Goal: Navigation & Orientation: Find specific page/section

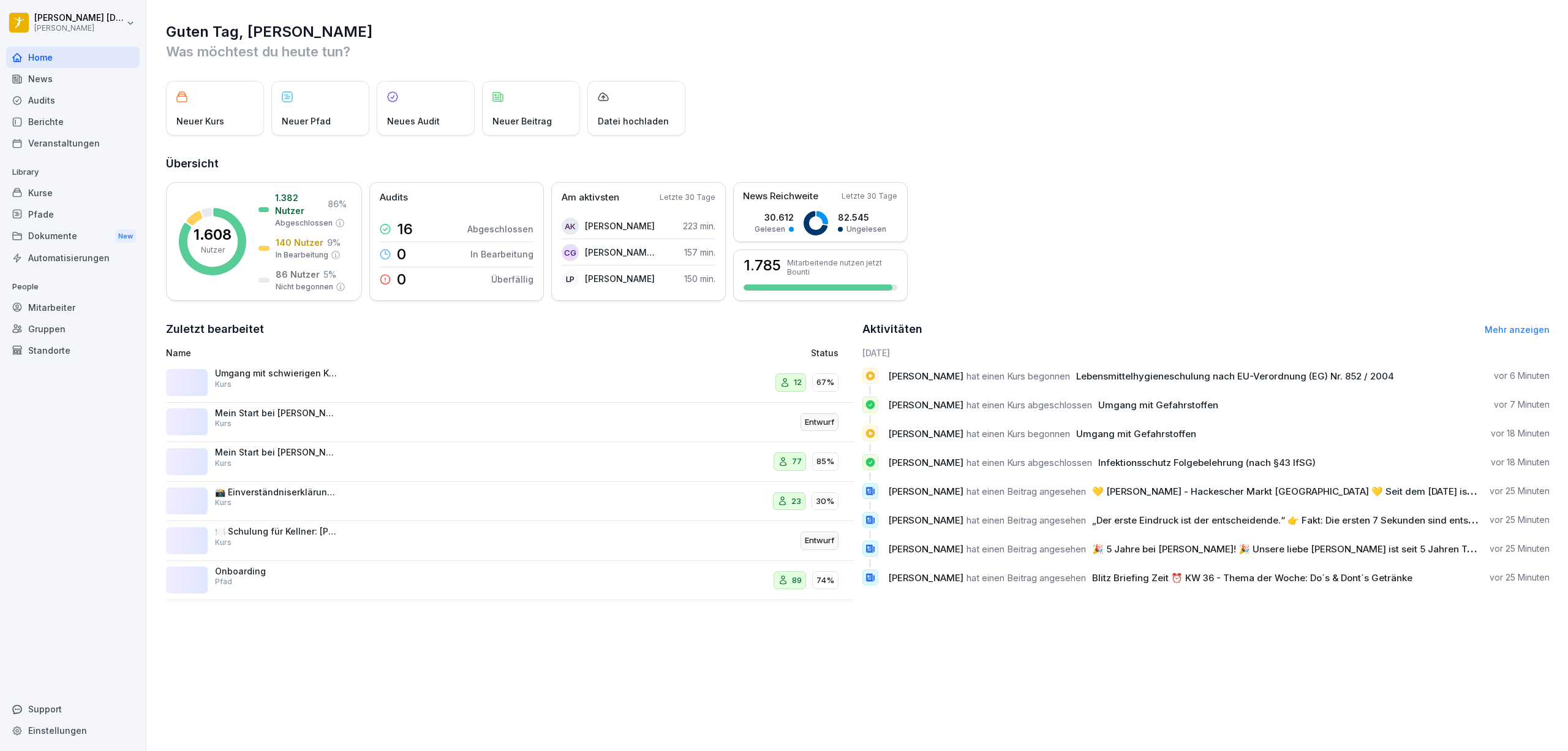
click at [64, 194] on div "Kurse" at bounding box center [73, 193] width 133 height 21
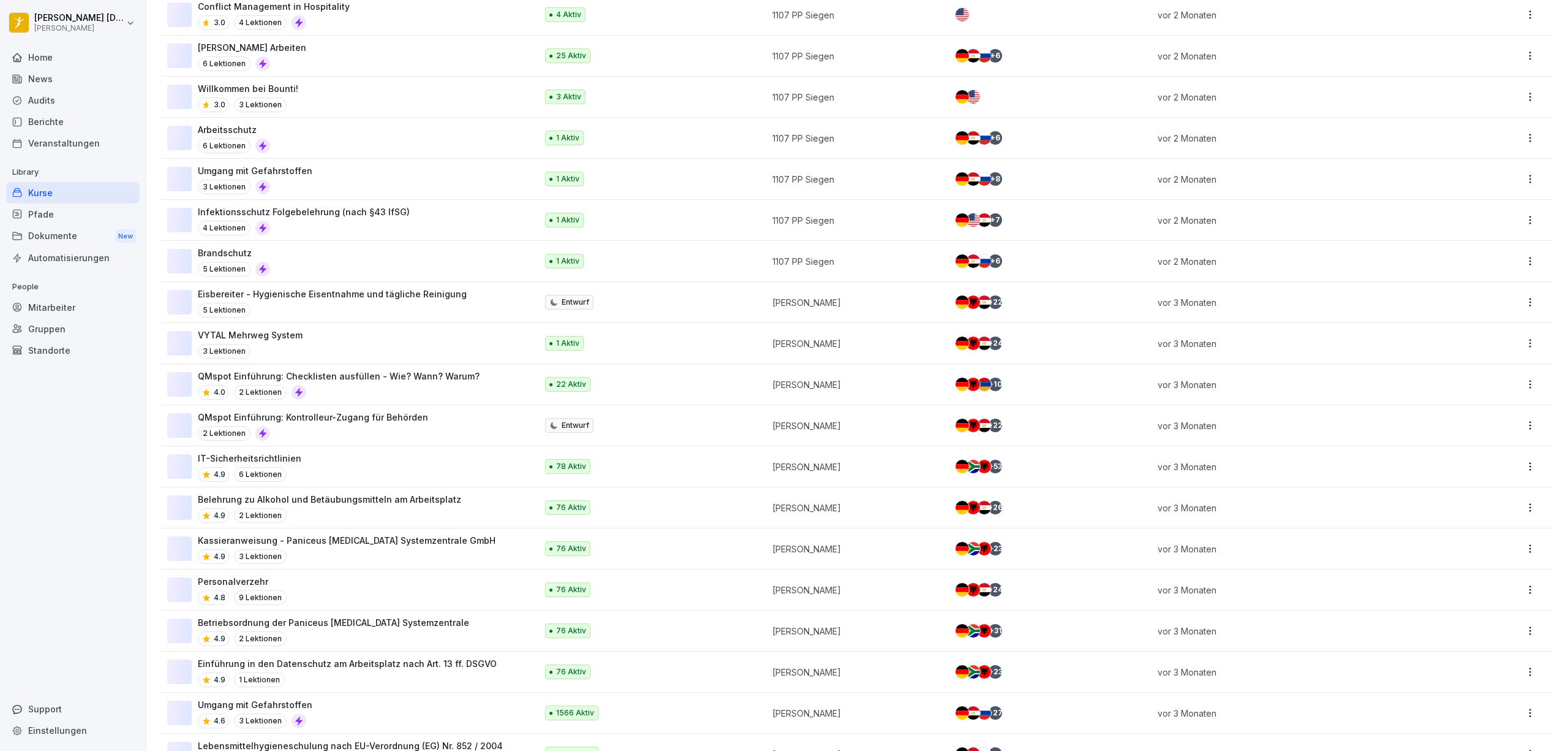
scroll to position [572, 0]
